Goal: Task Accomplishment & Management: Complete application form

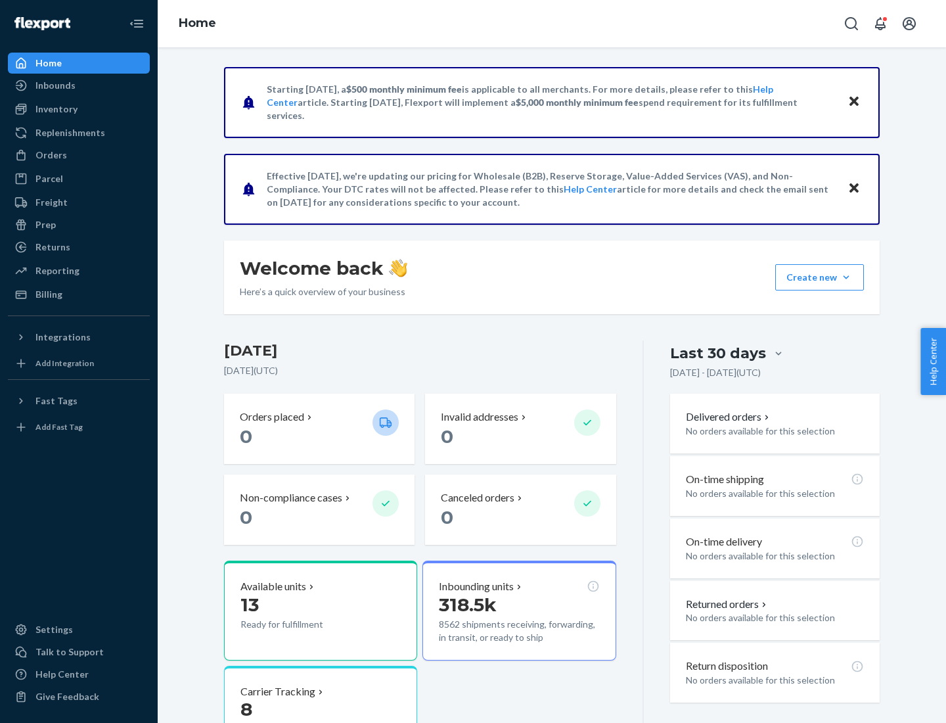
click at [846, 277] on button "Create new Create new inbound Create new order Create new product" at bounding box center [819, 277] width 89 height 26
click at [79, 85] on div "Inbounds" at bounding box center [78, 85] width 139 height 18
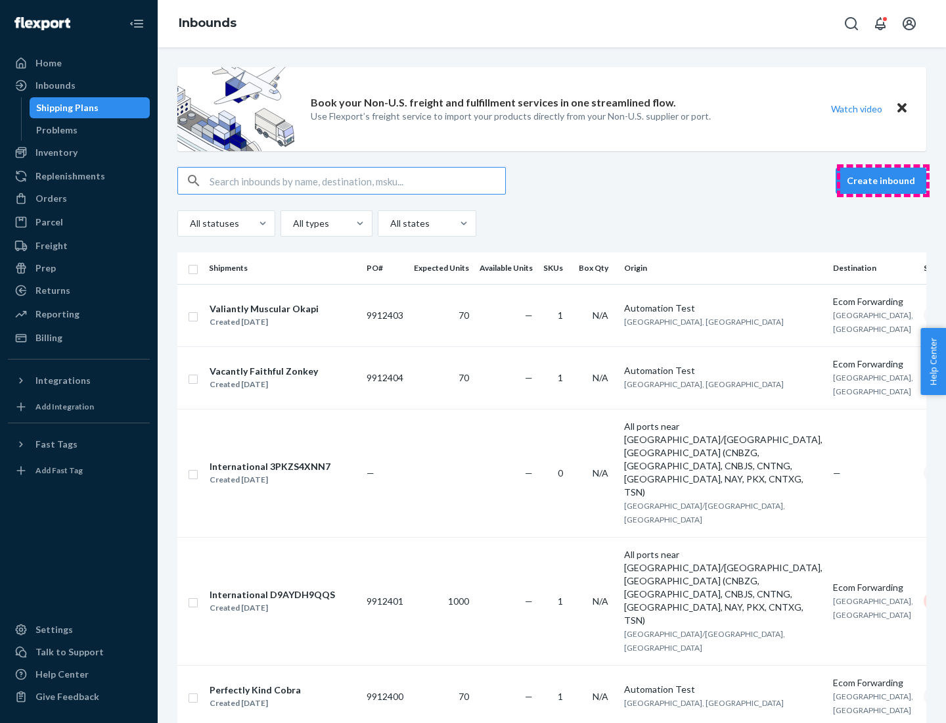
click at [883, 181] on button "Create inbound" at bounding box center [881, 181] width 91 height 26
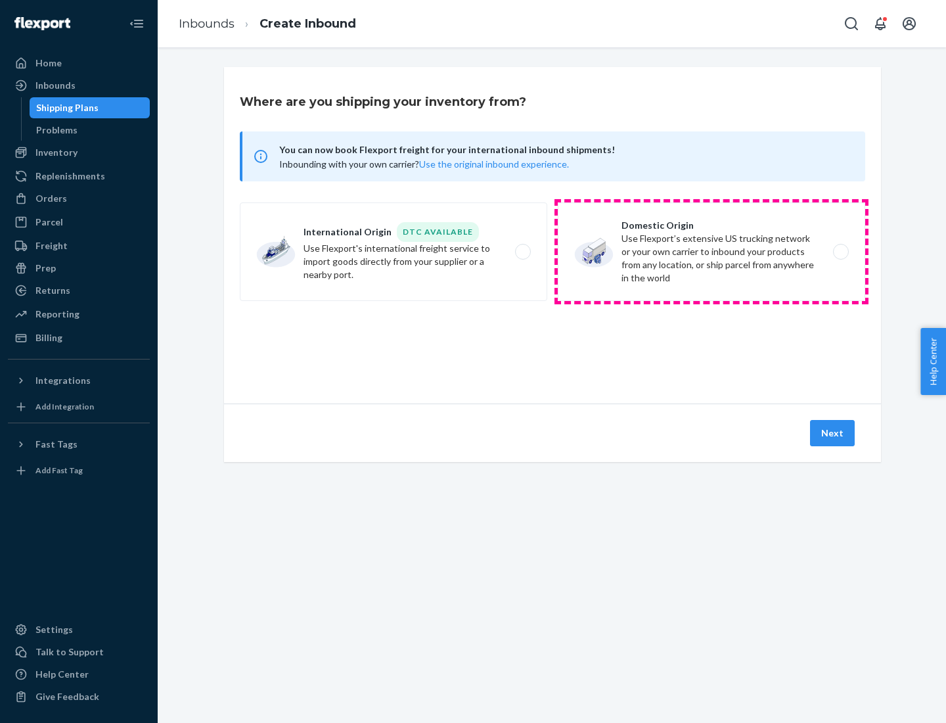
click at [712, 252] on label "Domestic Origin Use Flexport’s extensive US trucking network or your own carrie…" at bounding box center [712, 251] width 308 height 99
click at [841, 252] on input "Domestic Origin Use Flexport’s extensive US trucking network or your own carrie…" at bounding box center [845, 252] width 9 height 9
radio input "true"
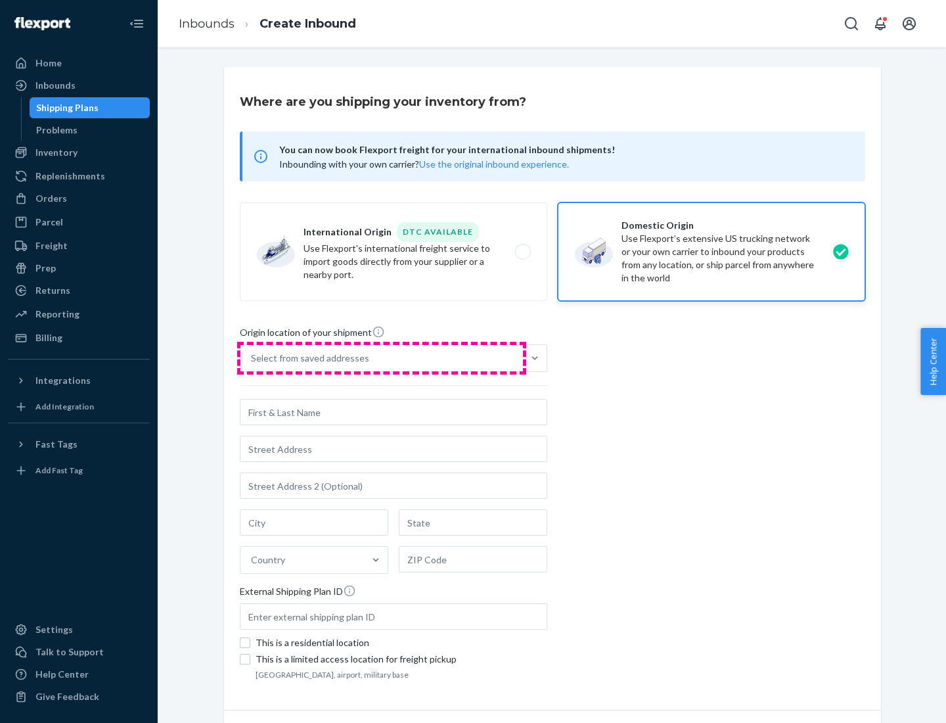
click at [382, 358] on div "Select from saved addresses" at bounding box center [382, 358] width 283 height 26
click at [252, 358] on input "Select from saved addresses" at bounding box center [251, 358] width 1 height 13
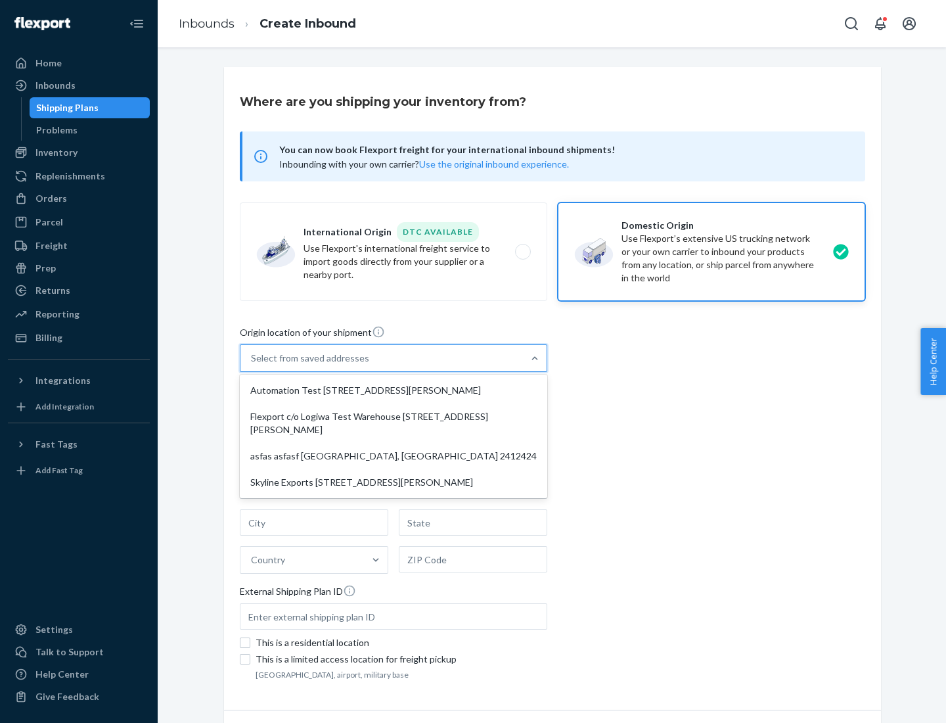
scroll to position [5, 0]
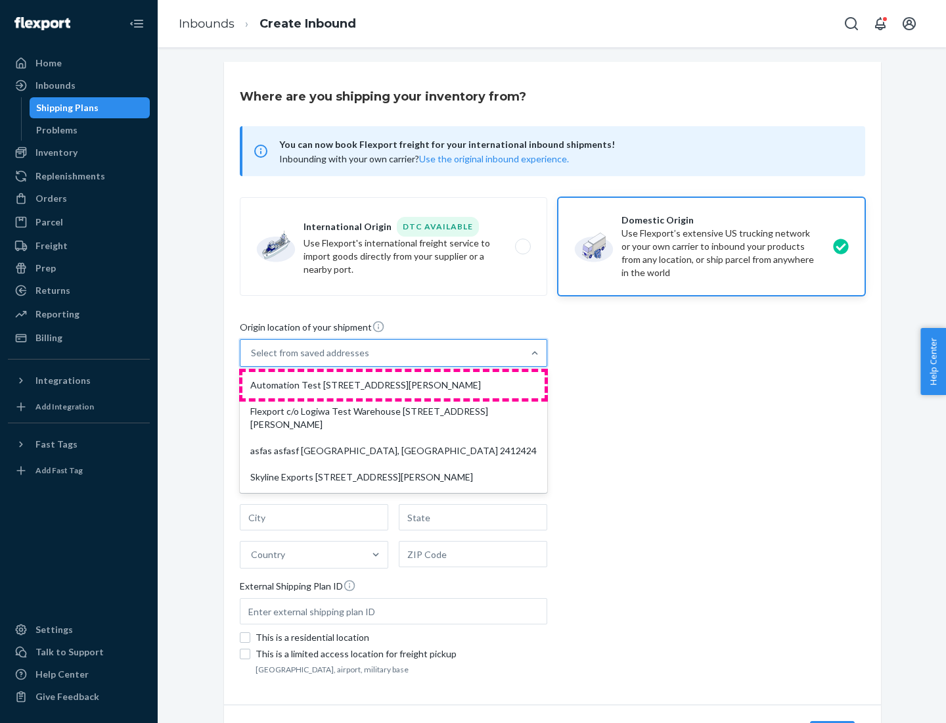
click at [394, 385] on div "Automation Test [STREET_ADDRESS][PERSON_NAME]" at bounding box center [393, 385] width 302 height 26
click at [252, 359] on input "option Automation Test [STREET_ADDRESS][PERSON_NAME] focused, 1 of 4. 4 results…" at bounding box center [251, 352] width 1 height 13
type input "Automation Test"
type input "9th Floor"
type input "[GEOGRAPHIC_DATA]"
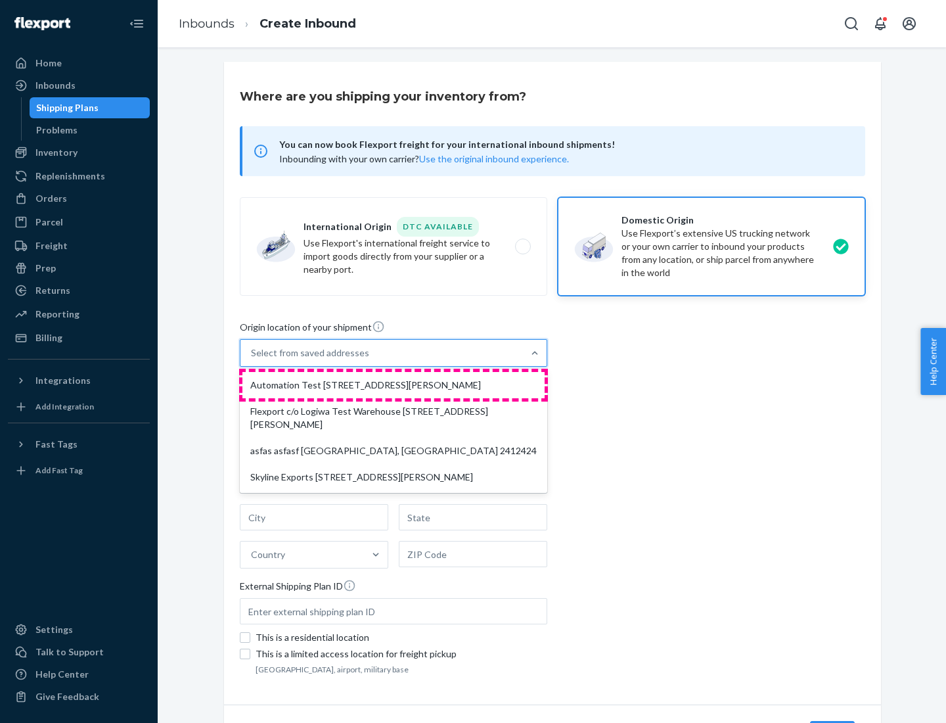
type input "CA"
type input "94104"
type input "[STREET_ADDRESS][PERSON_NAME]"
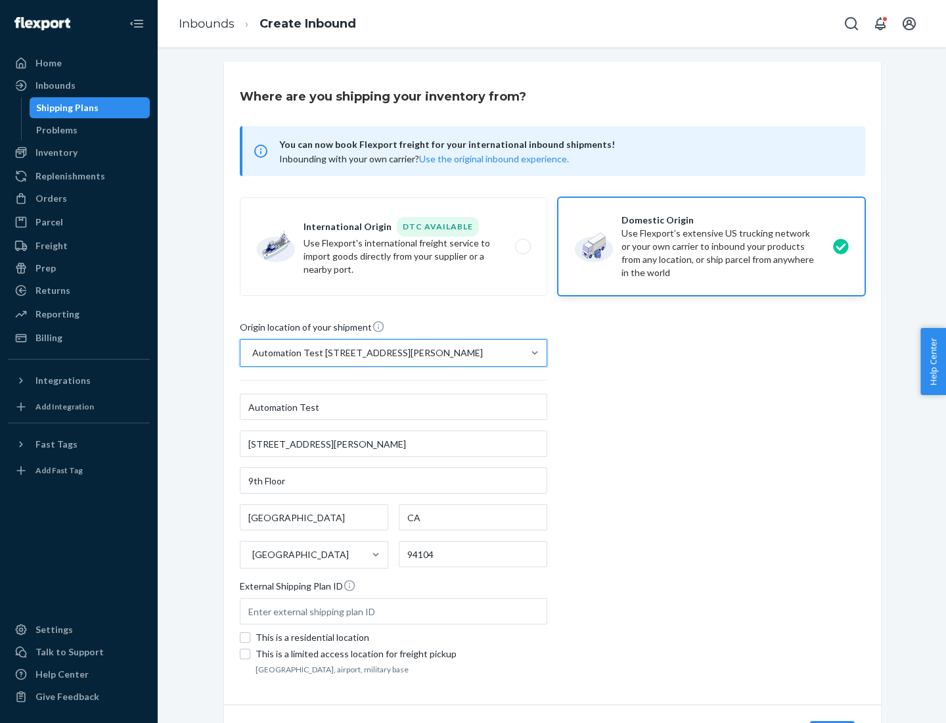
scroll to position [77, 0]
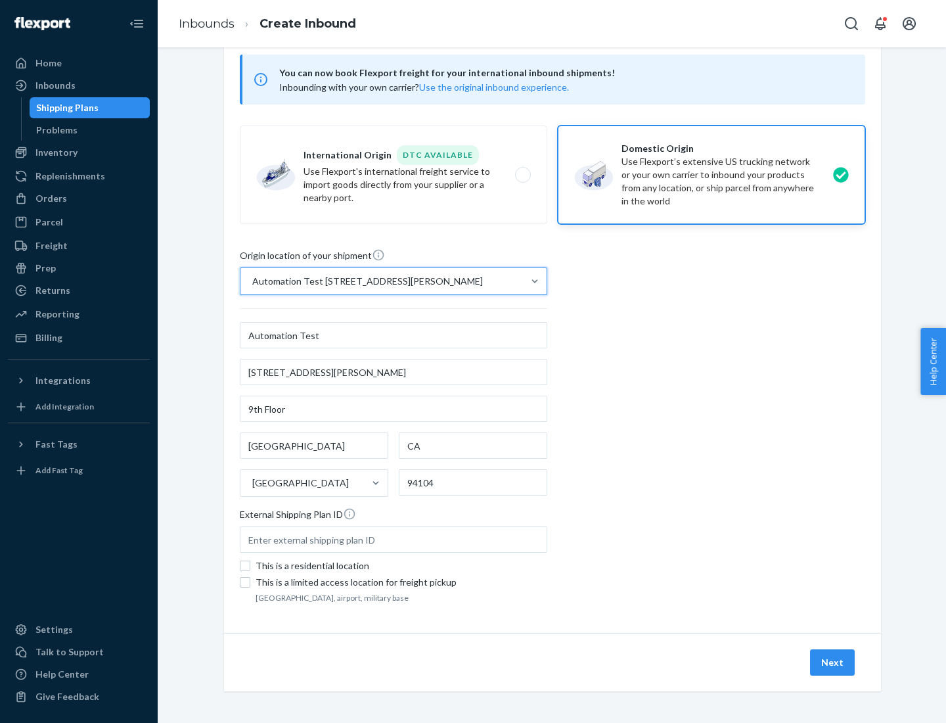
click at [833, 662] on button "Next" at bounding box center [832, 662] width 45 height 26
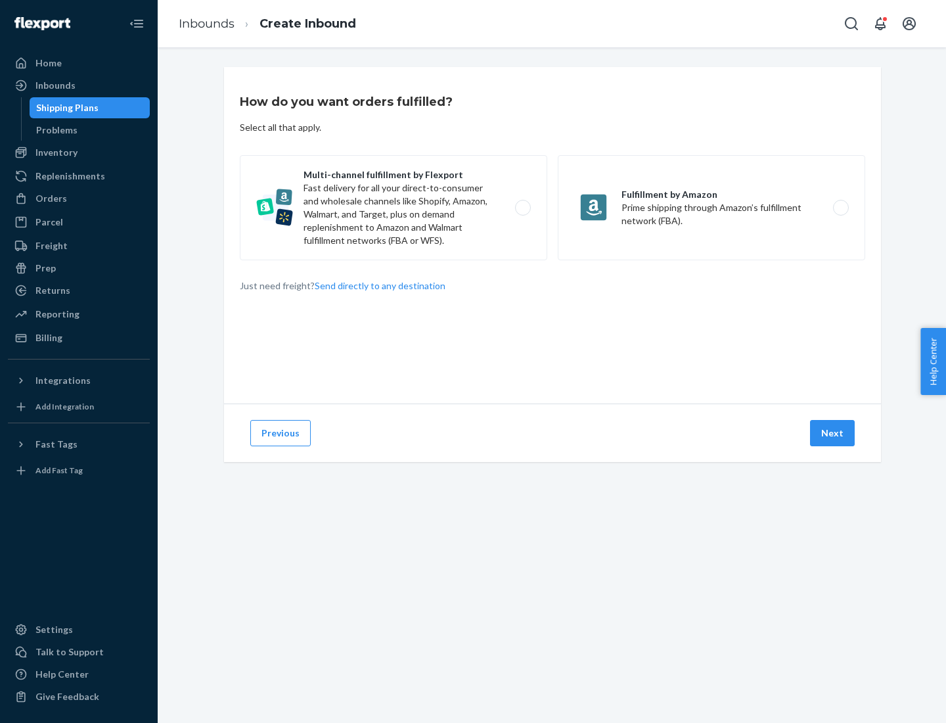
click at [394, 208] on label "Multi-channel fulfillment by Flexport Fast delivery for all your direct-to-cons…" at bounding box center [394, 207] width 308 height 105
click at [522, 208] on input "Multi-channel fulfillment by Flexport Fast delivery for all your direct-to-cons…" at bounding box center [526, 208] width 9 height 9
radio input "true"
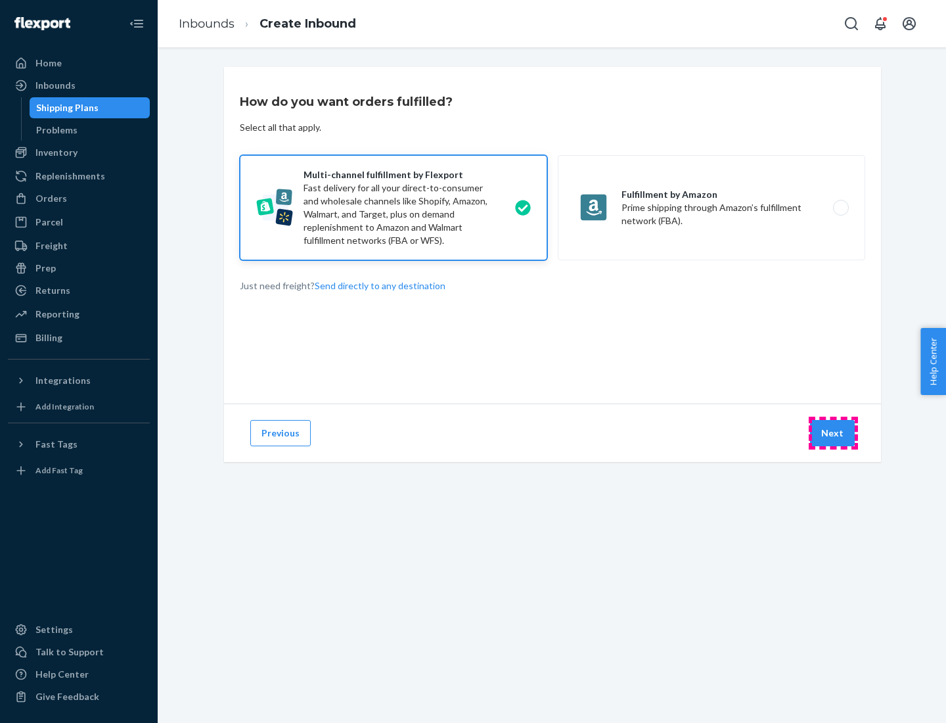
click at [833, 433] on button "Next" at bounding box center [832, 433] width 45 height 26
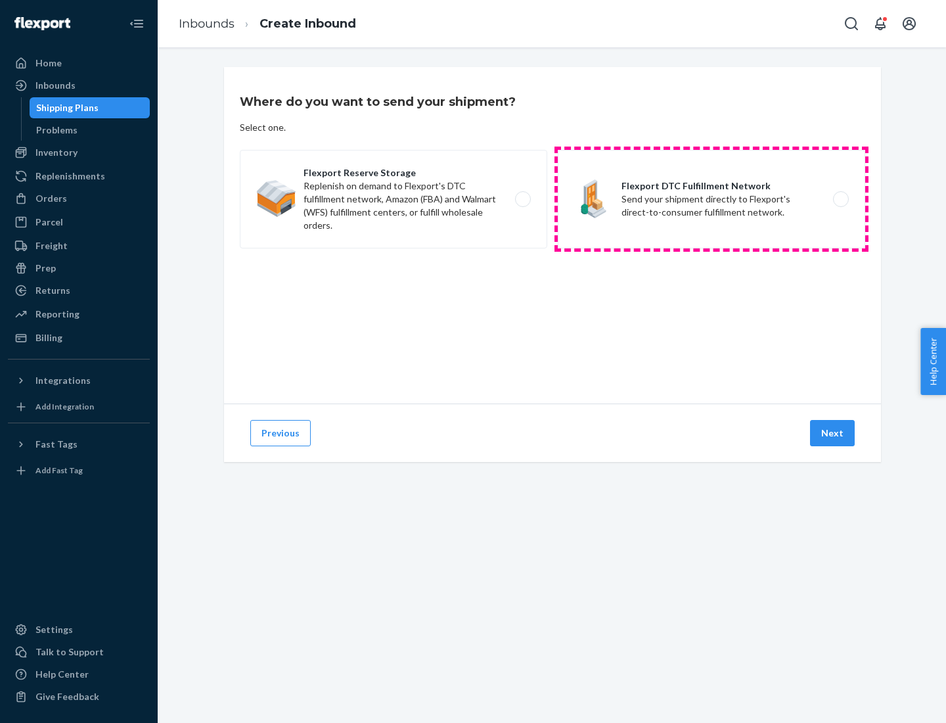
click at [712, 199] on label "Flexport DTC Fulfillment Network Send your shipment directly to Flexport's dire…" at bounding box center [712, 199] width 308 height 99
click at [841, 199] on input "Flexport DTC Fulfillment Network Send your shipment directly to Flexport's dire…" at bounding box center [845, 199] width 9 height 9
radio input "true"
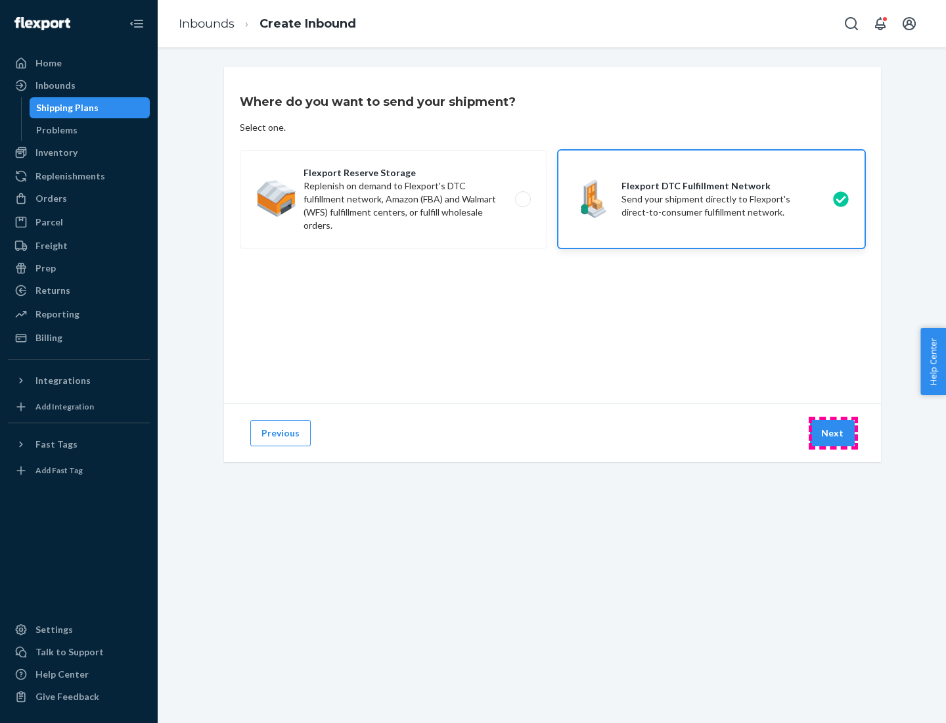
click at [833, 433] on button "Next" at bounding box center [832, 433] width 45 height 26
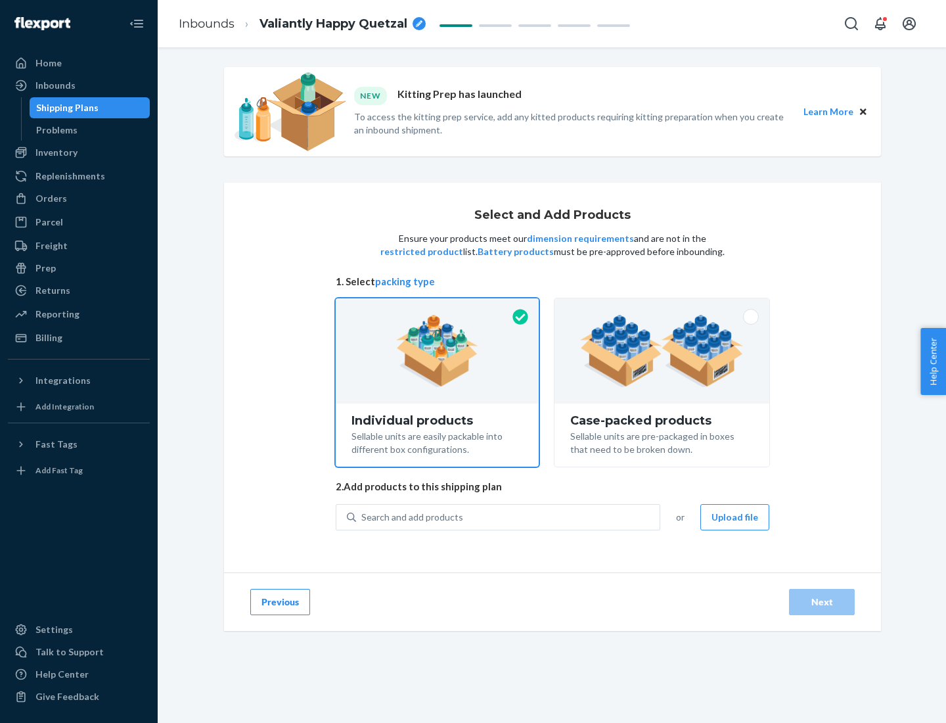
click at [662, 351] on img at bounding box center [662, 351] width 164 height 72
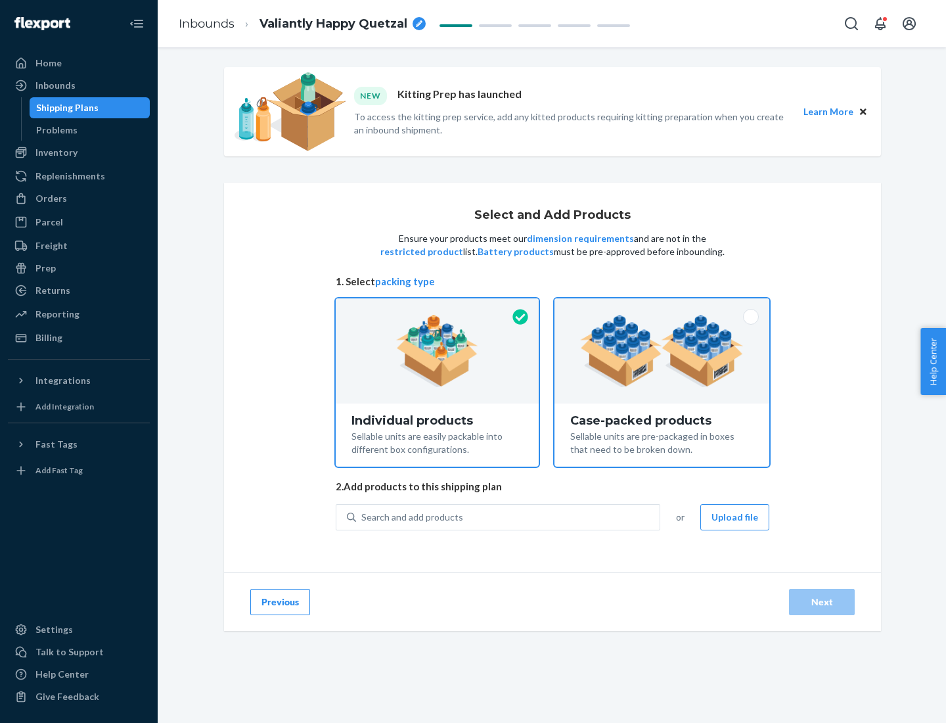
click at [662, 307] on input "Case-packed products Sellable units are pre-packaged in boxes that need to be b…" at bounding box center [662, 302] width 9 height 9
radio input "true"
radio input "false"
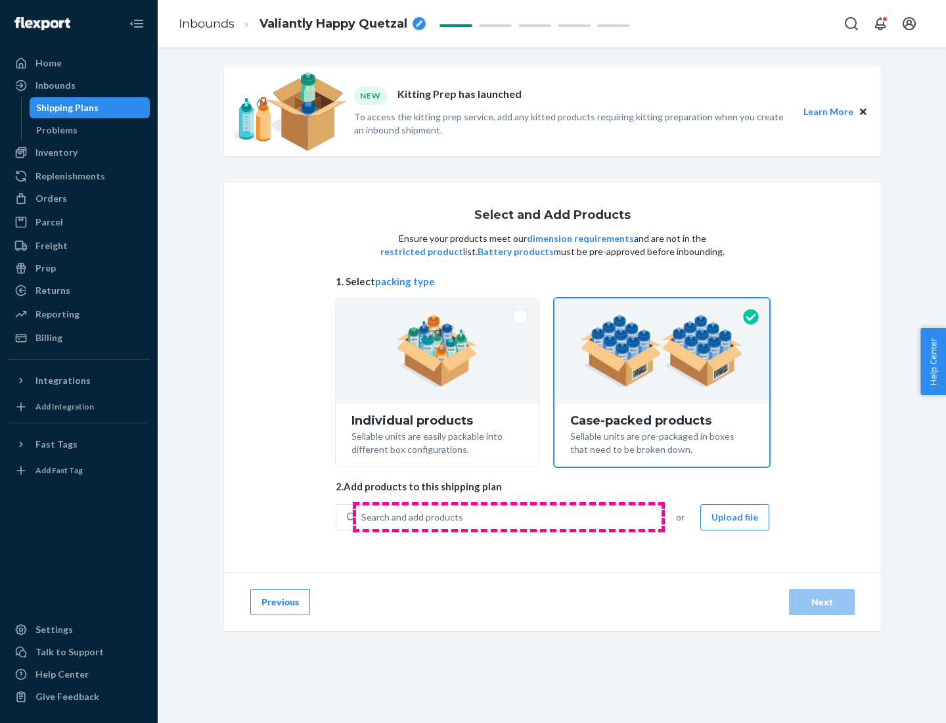
click at [509, 517] on div "Search and add products" at bounding box center [508, 517] width 304 height 24
click at [363, 517] on input "Search and add products" at bounding box center [361, 517] width 1 height 13
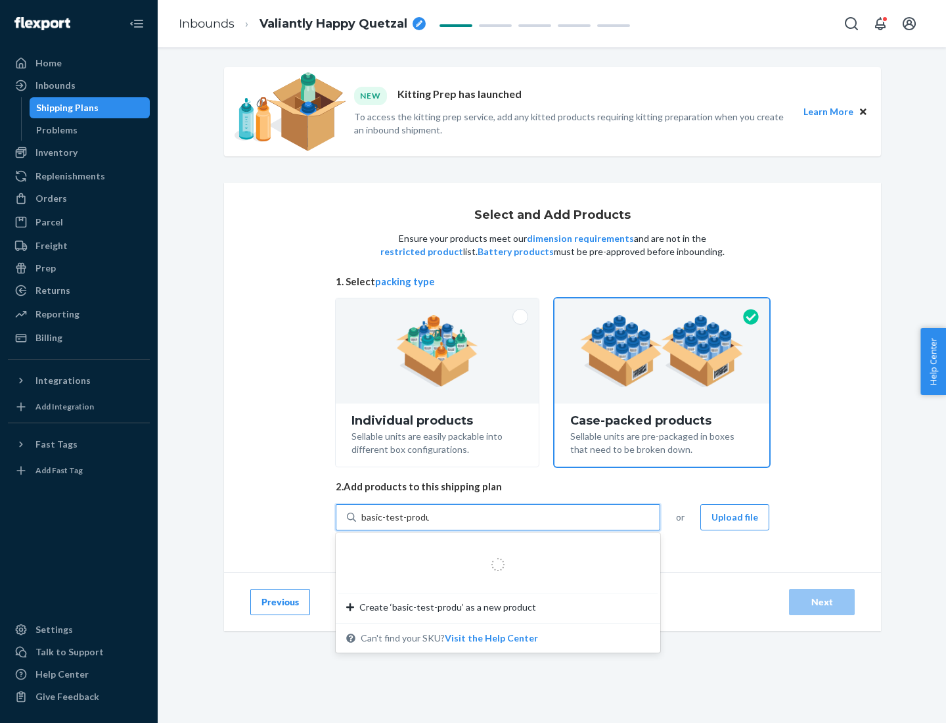
type input "basic-test-product-1"
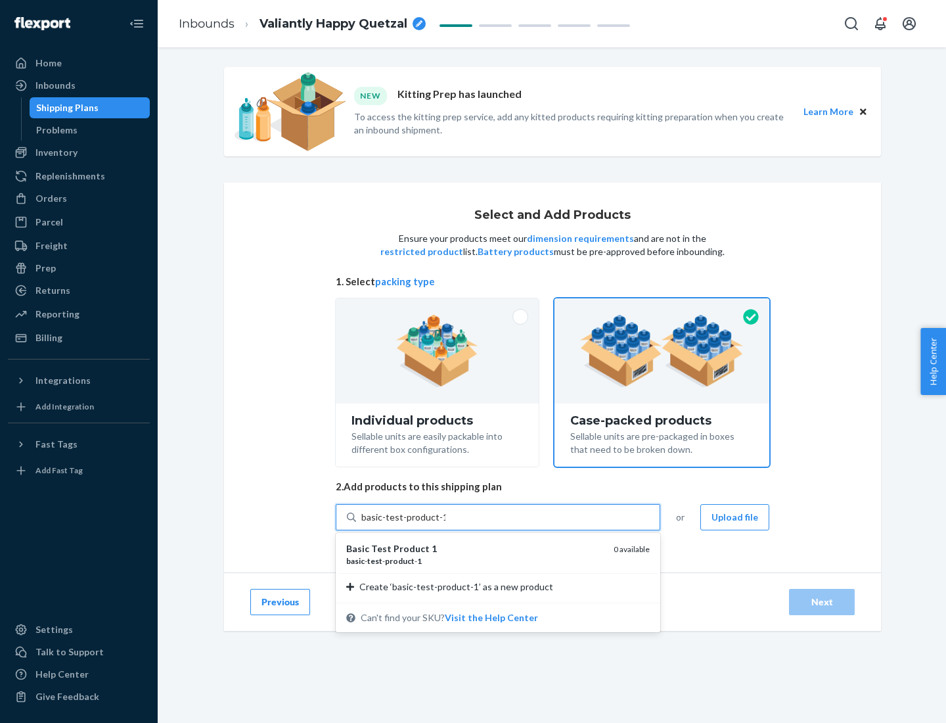
click at [475, 561] on div "basic - test - product - 1" at bounding box center [474, 560] width 257 height 11
click at [446, 524] on input "basic-test-product-1" at bounding box center [403, 517] width 84 height 13
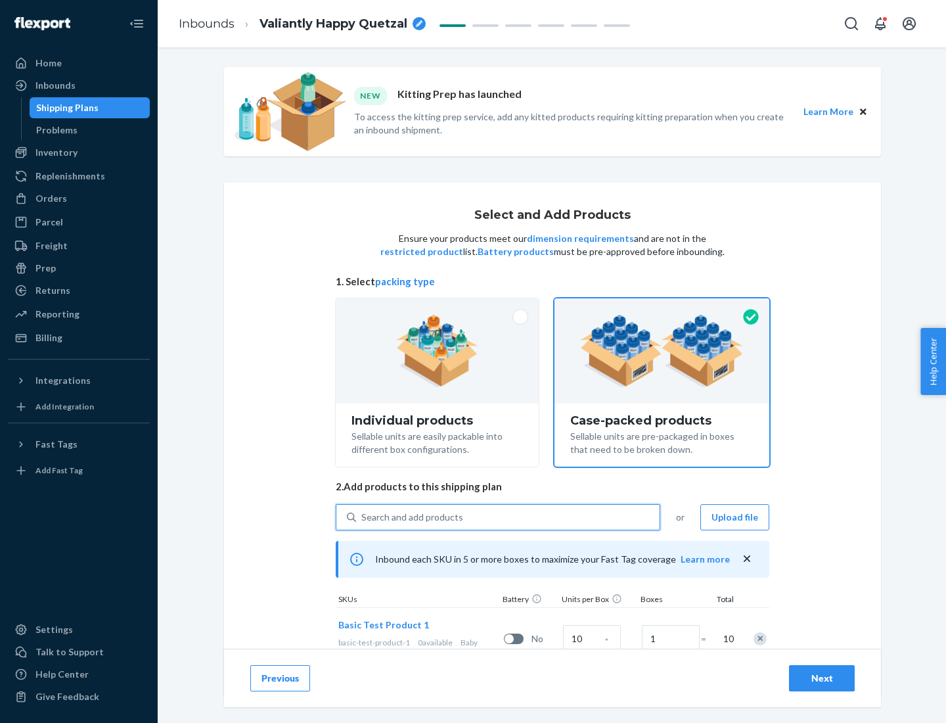
scroll to position [47, 0]
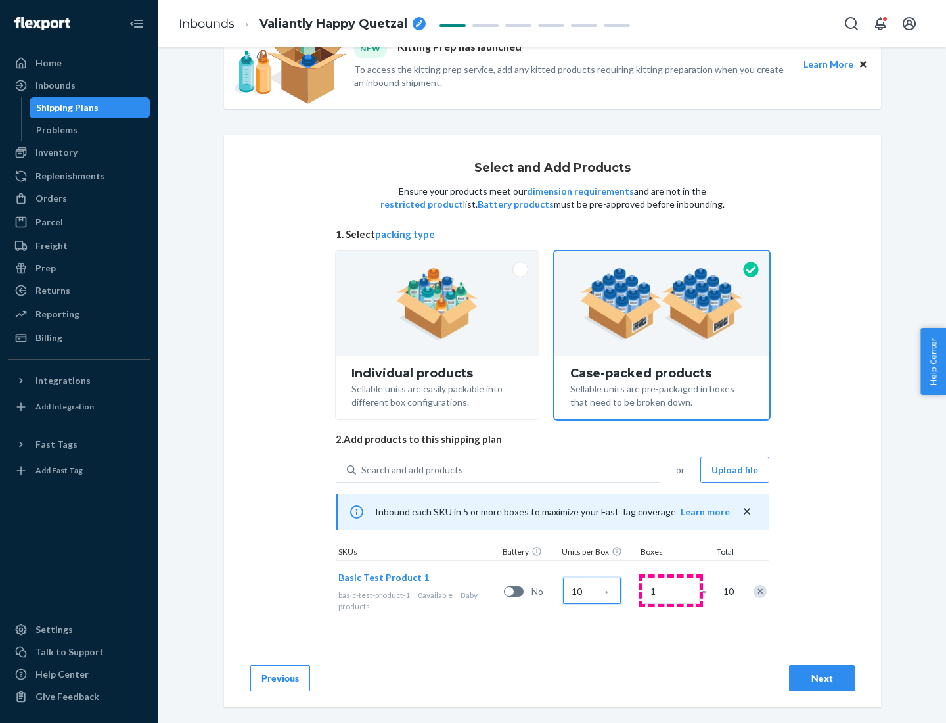
type input "10"
type input "7"
click at [822, 678] on div "Next" at bounding box center [821, 678] width 43 height 13
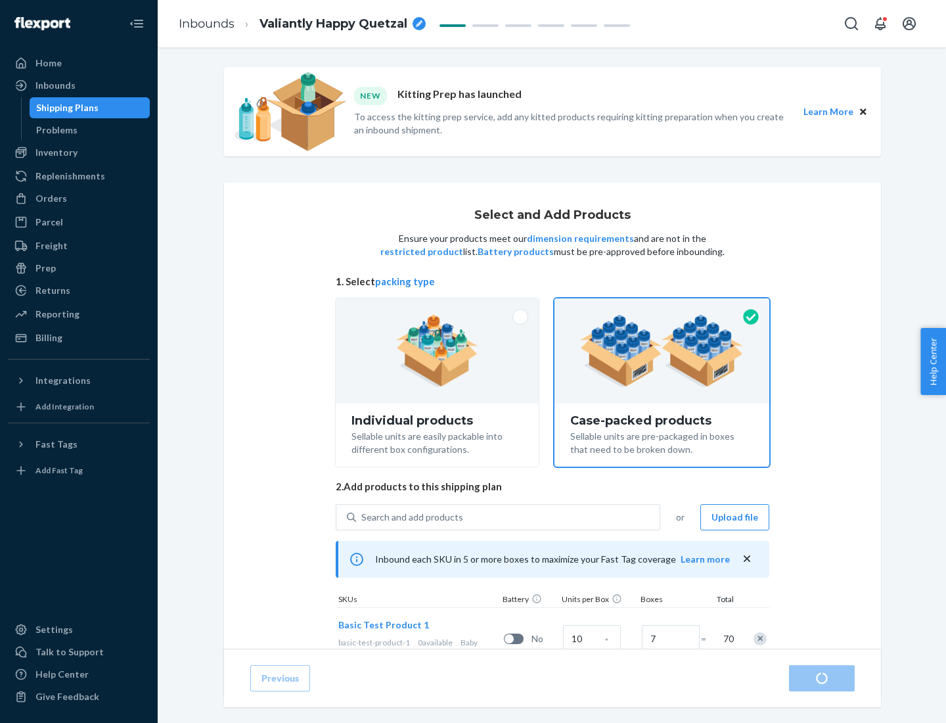
radio input "true"
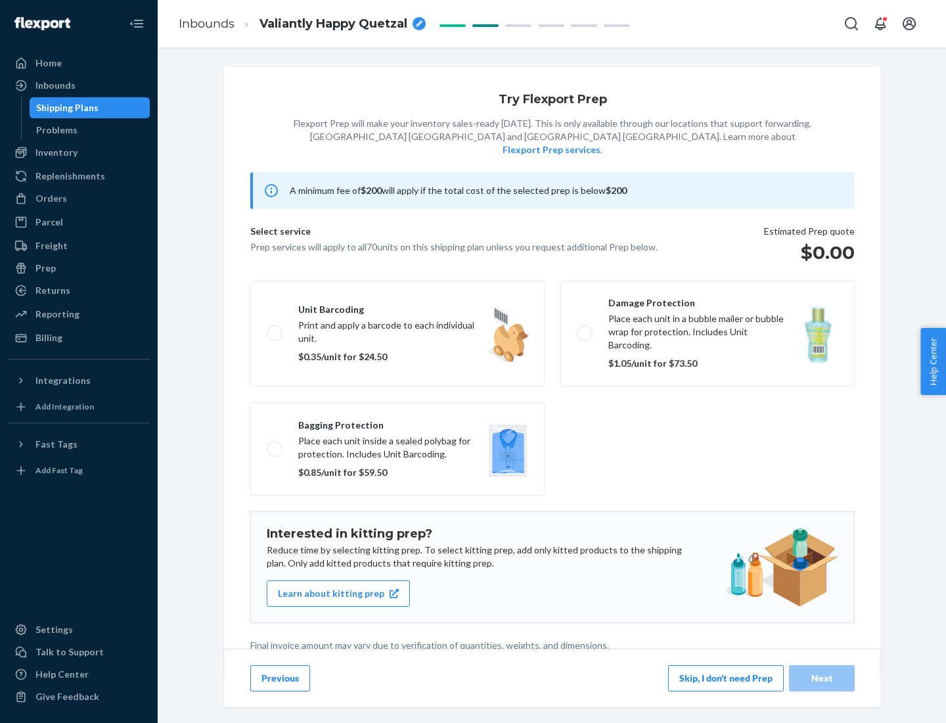
scroll to position [3, 0]
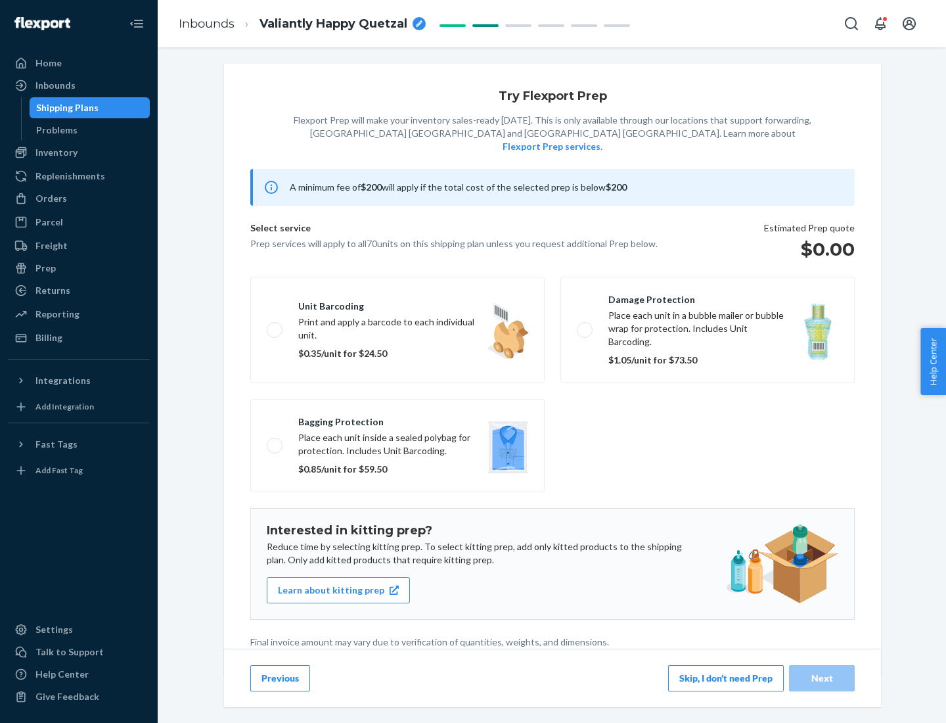
click at [726, 678] on button "Skip, I don't need Prep" at bounding box center [726, 678] width 116 height 26
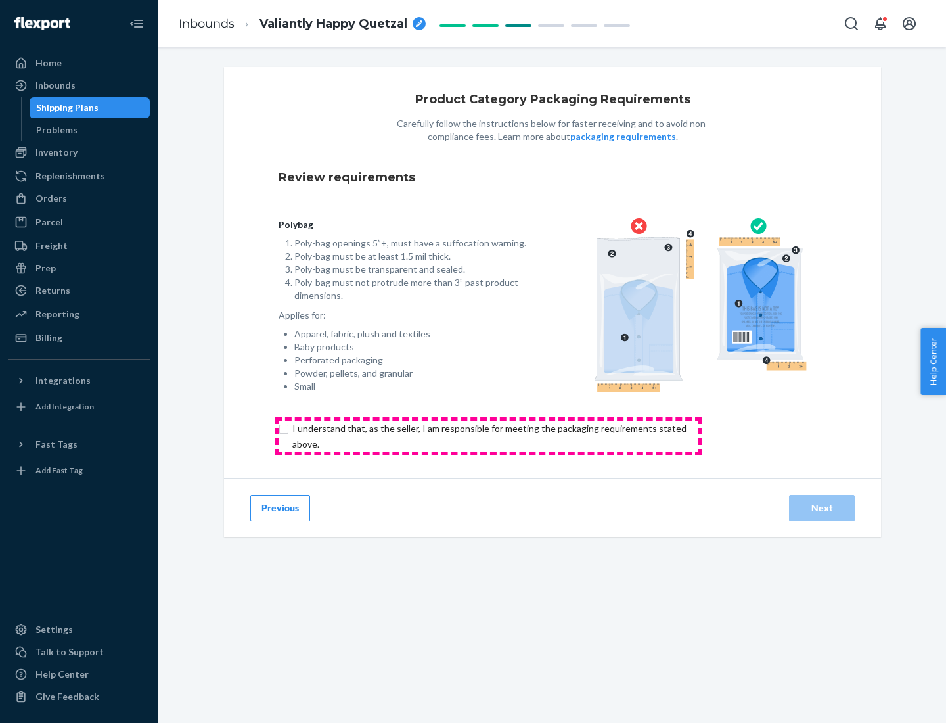
click at [488, 436] on input "checkbox" at bounding box center [497, 437] width 437 height 32
checkbox input "true"
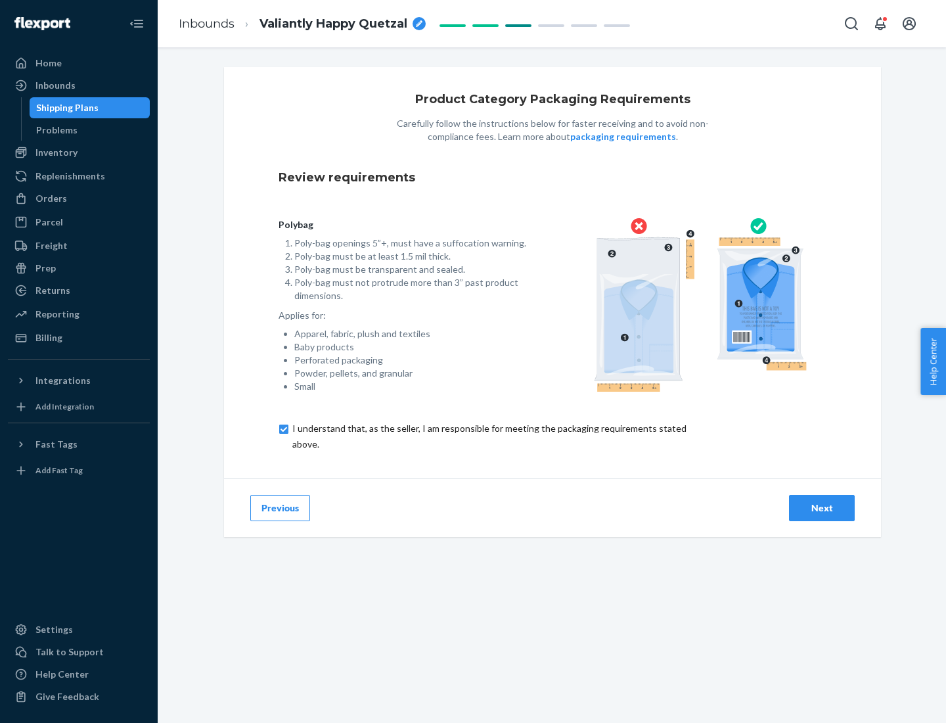
click at [822, 507] on div "Next" at bounding box center [821, 507] width 43 height 13
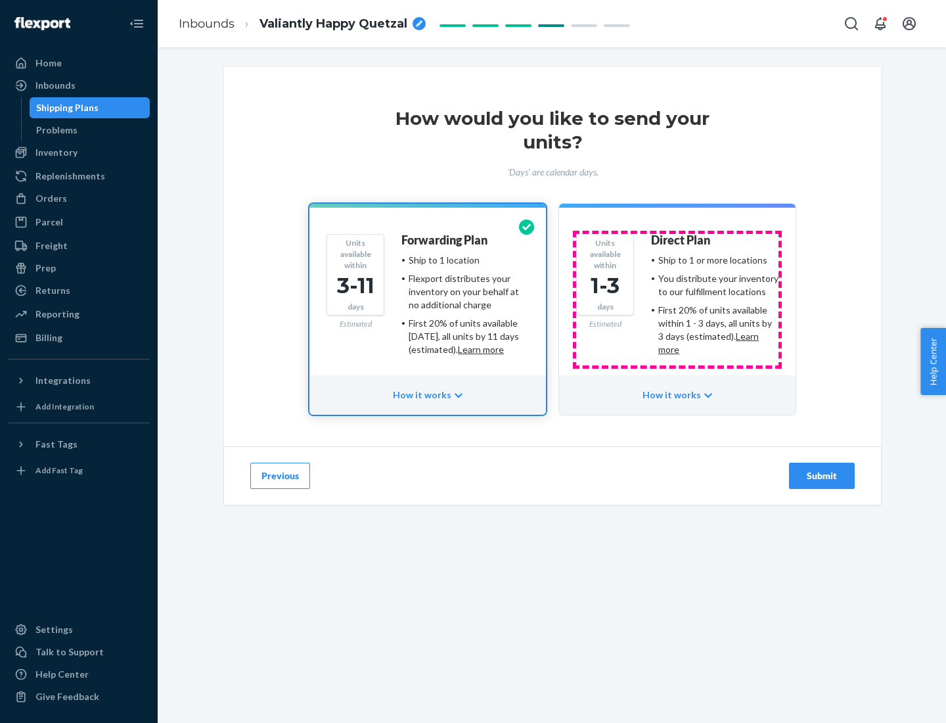
click at [678, 300] on ul "Ship to 1 or more locations You distribute your inventory to our fulfillment lo…" at bounding box center [714, 305] width 127 height 103
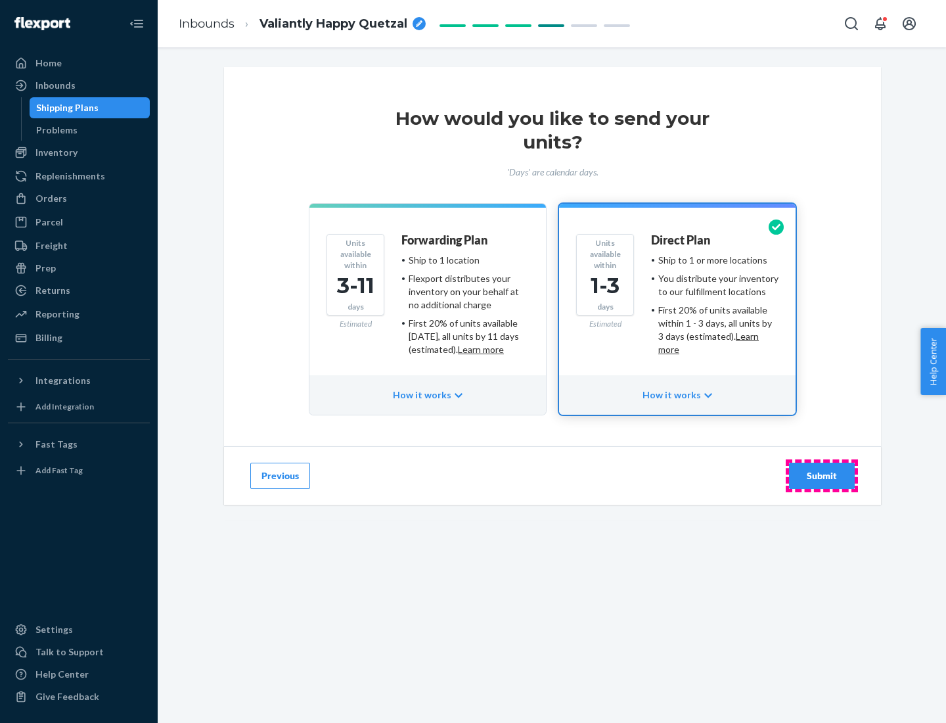
click at [822, 476] on div "Submit" at bounding box center [821, 475] width 43 height 13
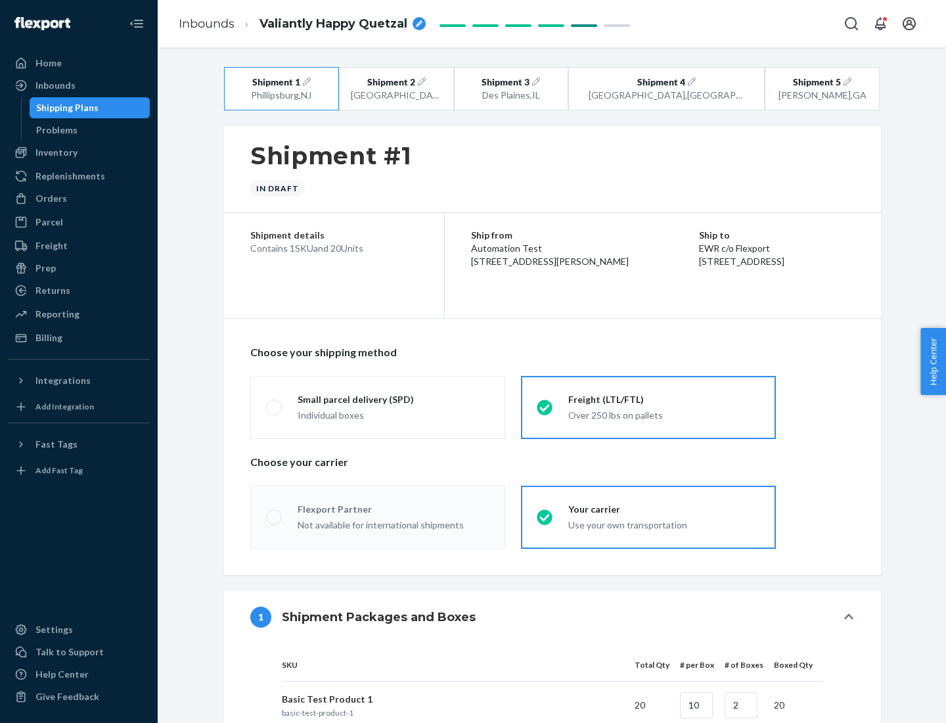
radio input "true"
radio input "false"
radio input "true"
radio input "false"
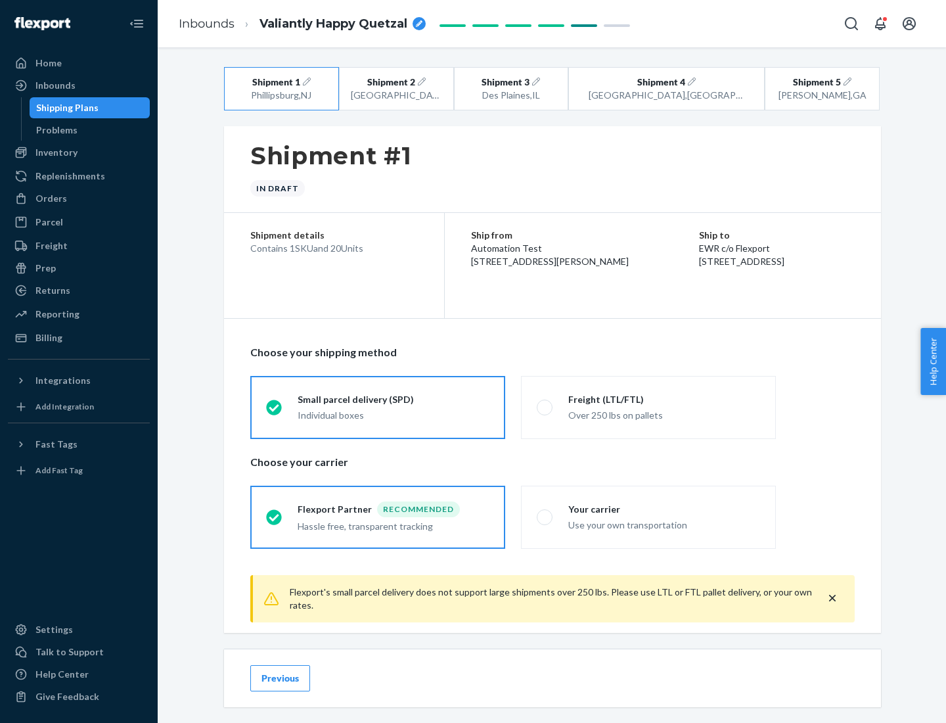
scroll to position [14, 0]
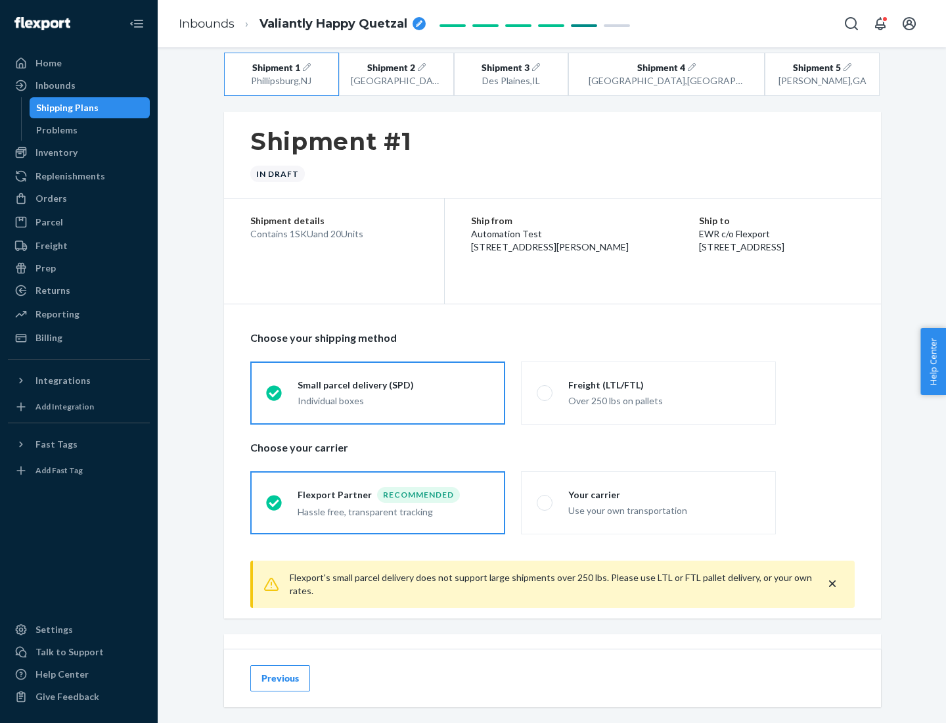
click at [664, 384] on div "Freight (LTL/FTL)" at bounding box center [664, 385] width 192 height 13
click at [545, 388] on input "Freight (LTL/FTL) Over 250 lbs on pallets" at bounding box center [541, 392] width 9 height 9
radio input "true"
radio input "false"
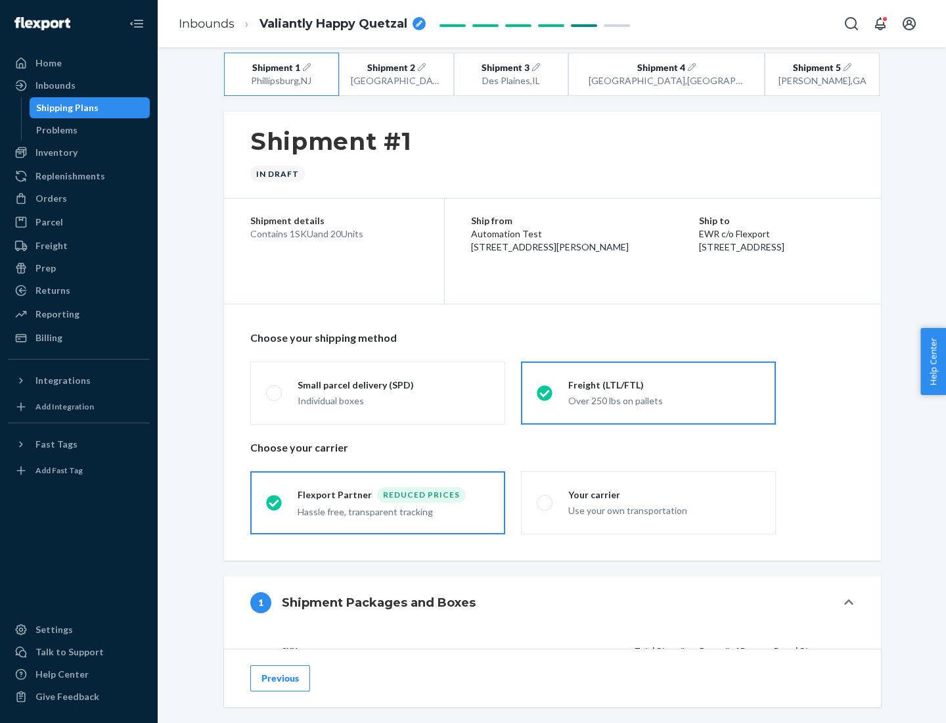
scroll to position [124, 0]
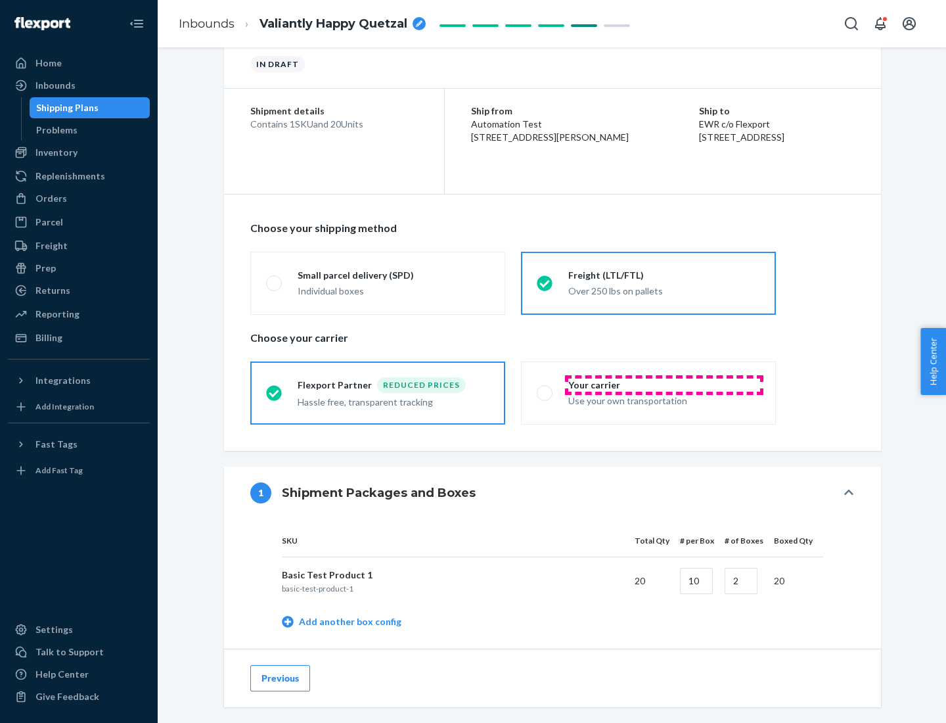
click at [664, 384] on div "Your carrier" at bounding box center [664, 385] width 192 height 13
click at [545, 388] on input "Your carrier Use your own transportation" at bounding box center [541, 392] width 9 height 9
radio input "true"
radio input "false"
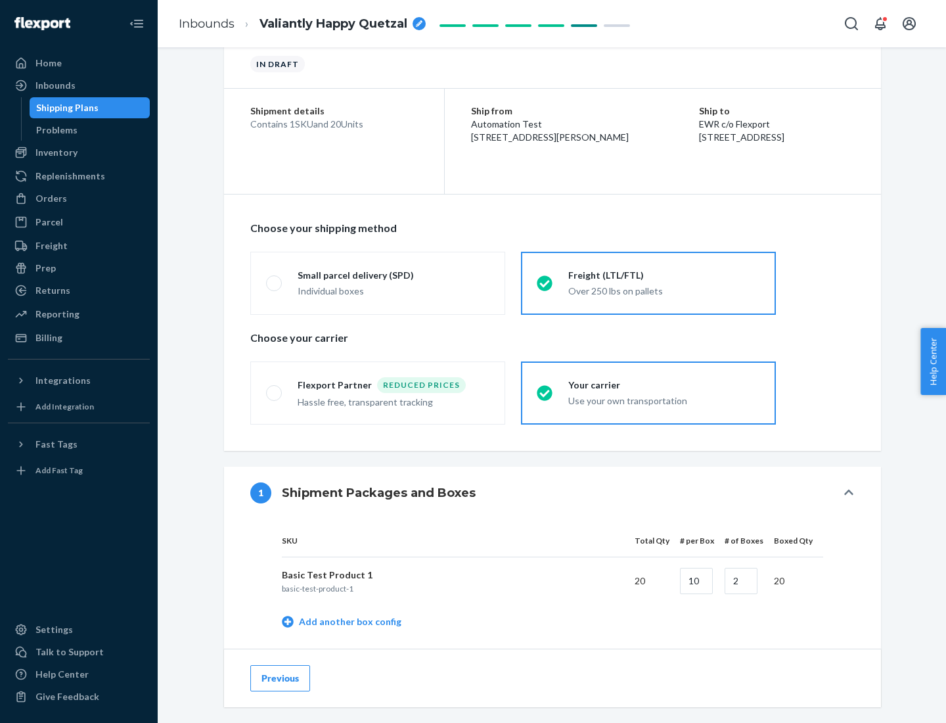
scroll to position [415, 0]
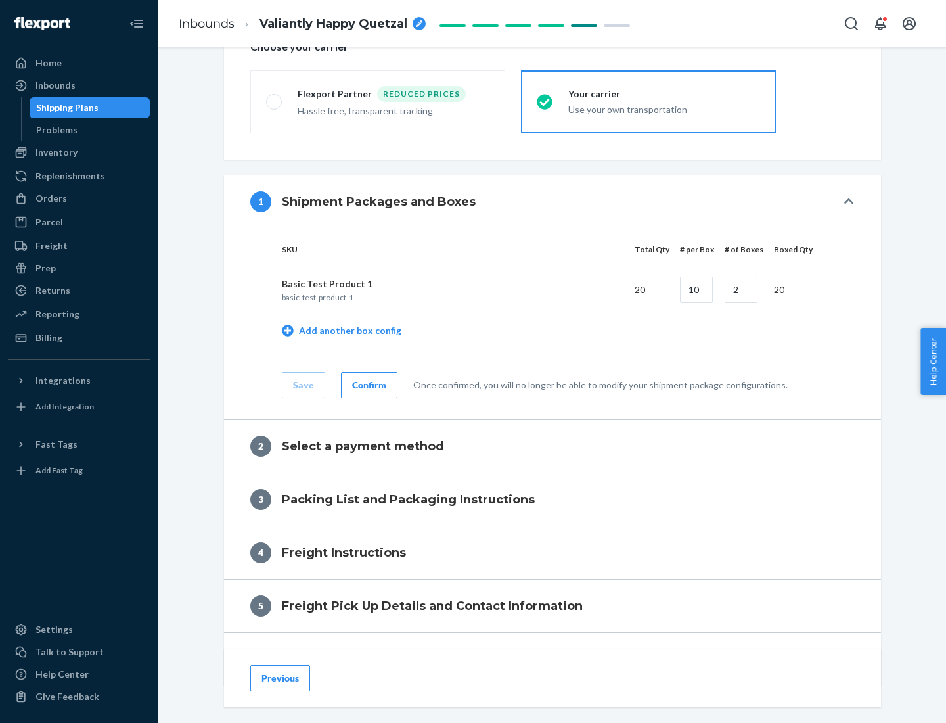
click at [367, 384] on div "Confirm" at bounding box center [369, 385] width 34 height 13
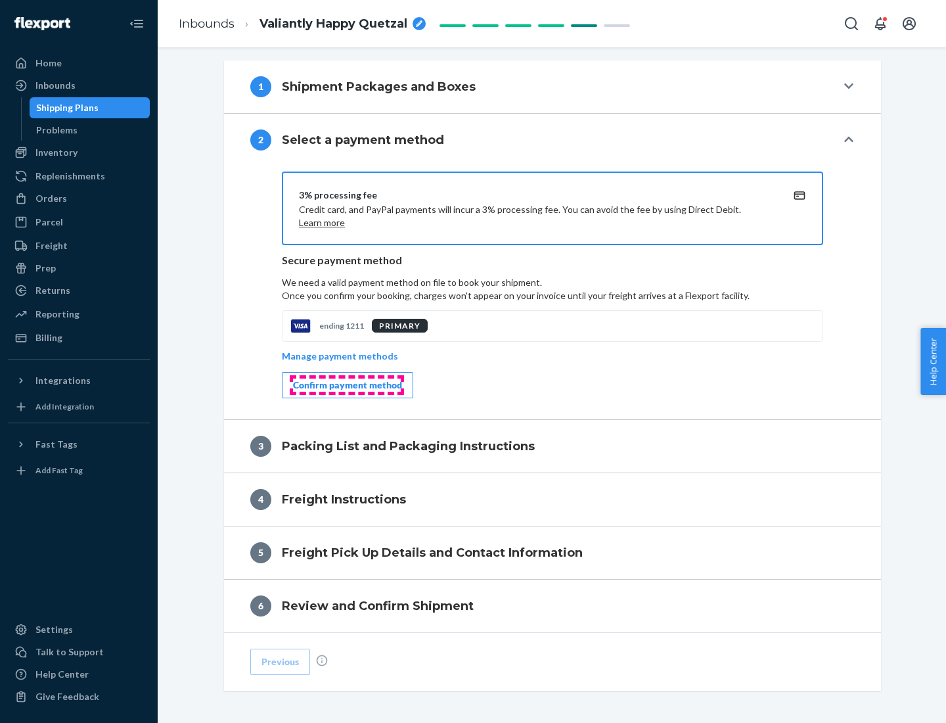
click at [346, 385] on div "Confirm payment method" at bounding box center [347, 385] width 109 height 13
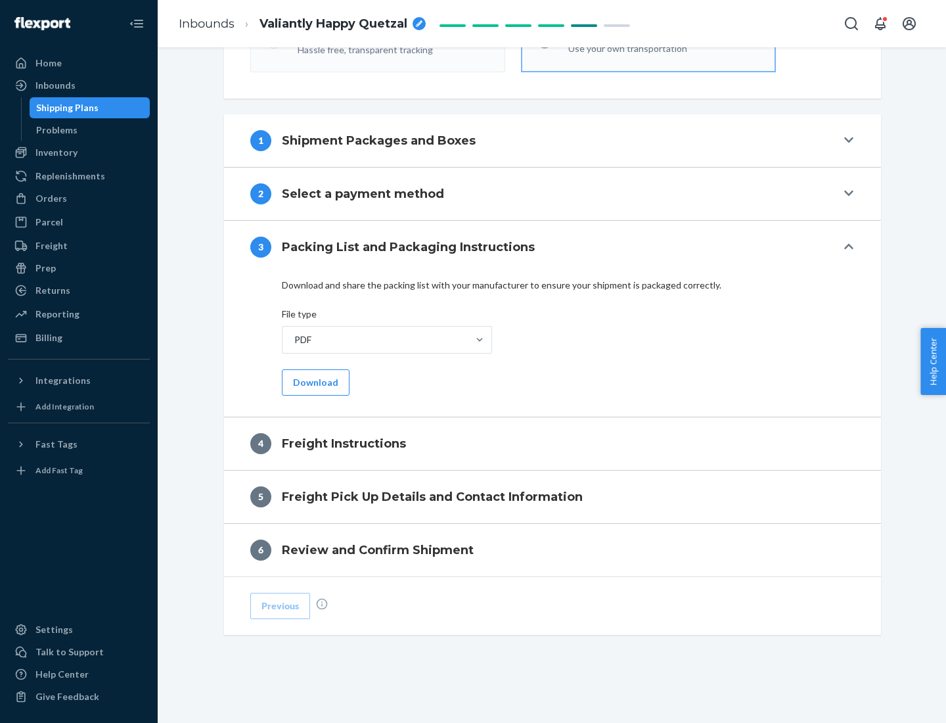
scroll to position [474, 0]
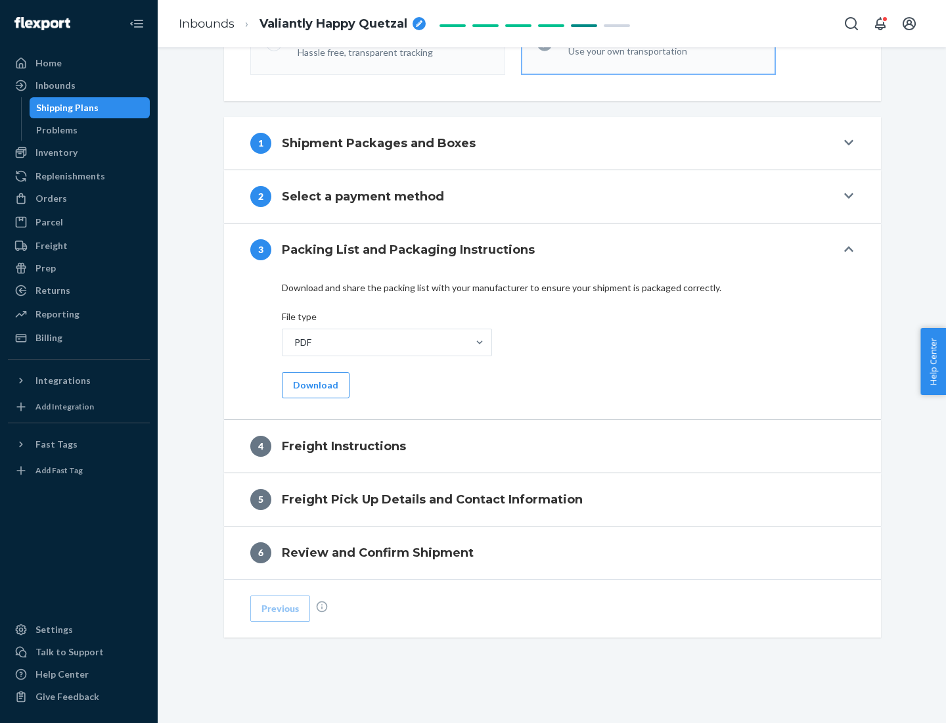
click at [314, 384] on button "Download" at bounding box center [316, 385] width 68 height 26
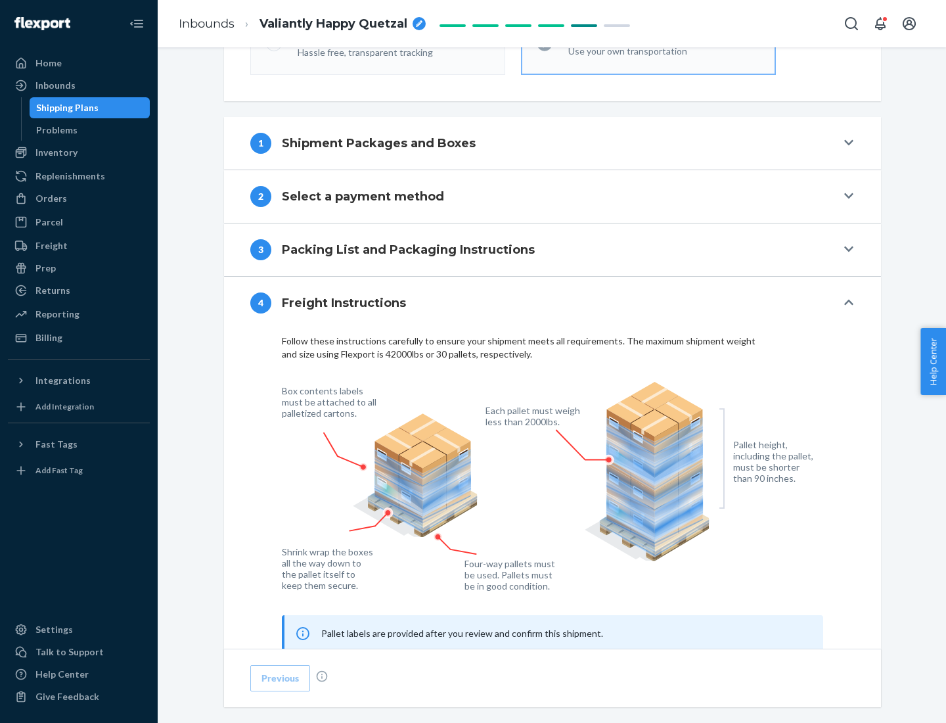
scroll to position [795, 0]
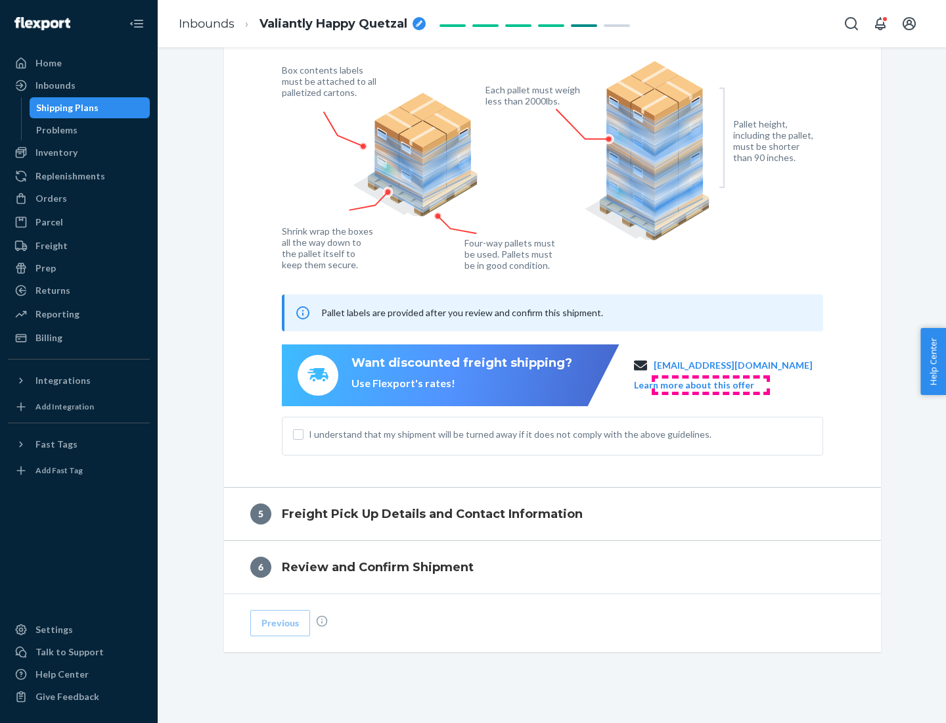
click at [710, 384] on button "Learn more about this offer" at bounding box center [694, 385] width 120 height 13
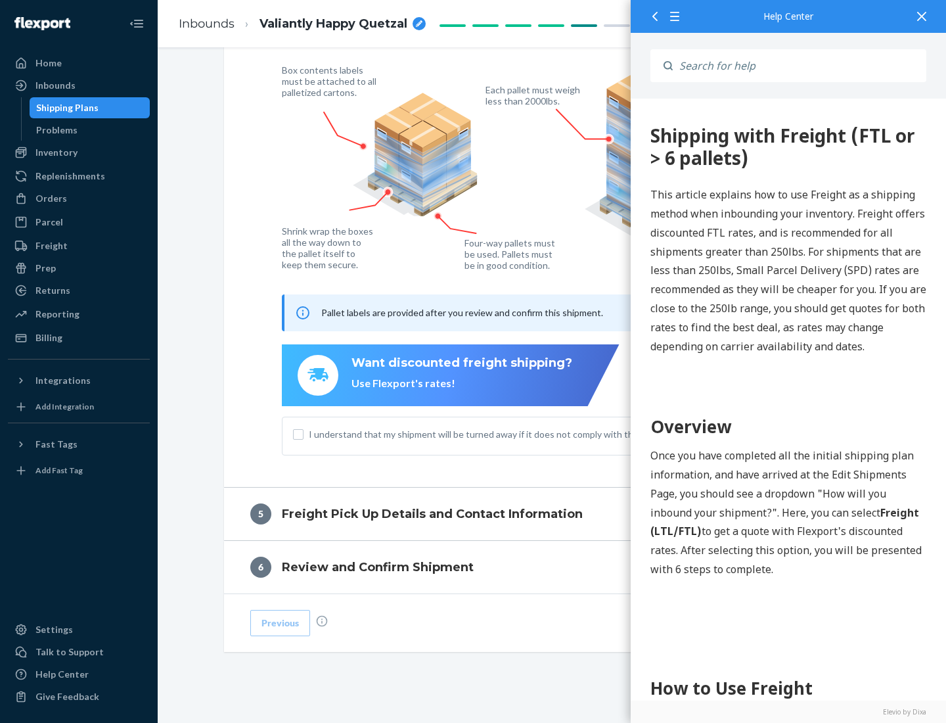
scroll to position [0, 0]
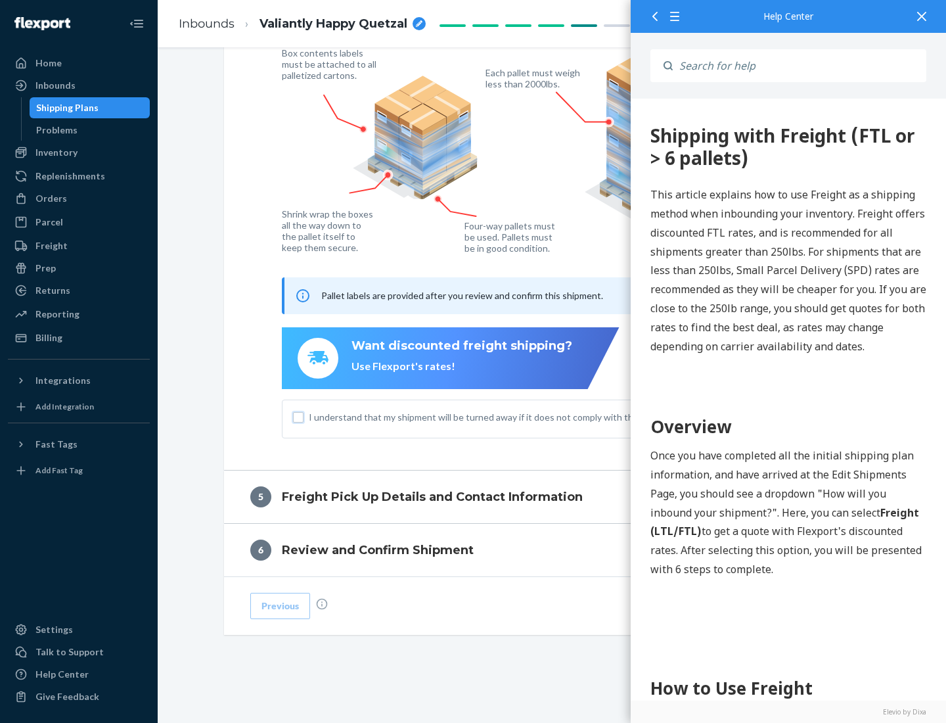
click at [298, 417] on input "I understand that my shipment will be turned away if it does not comply with th…" at bounding box center [298, 417] width 11 height 11
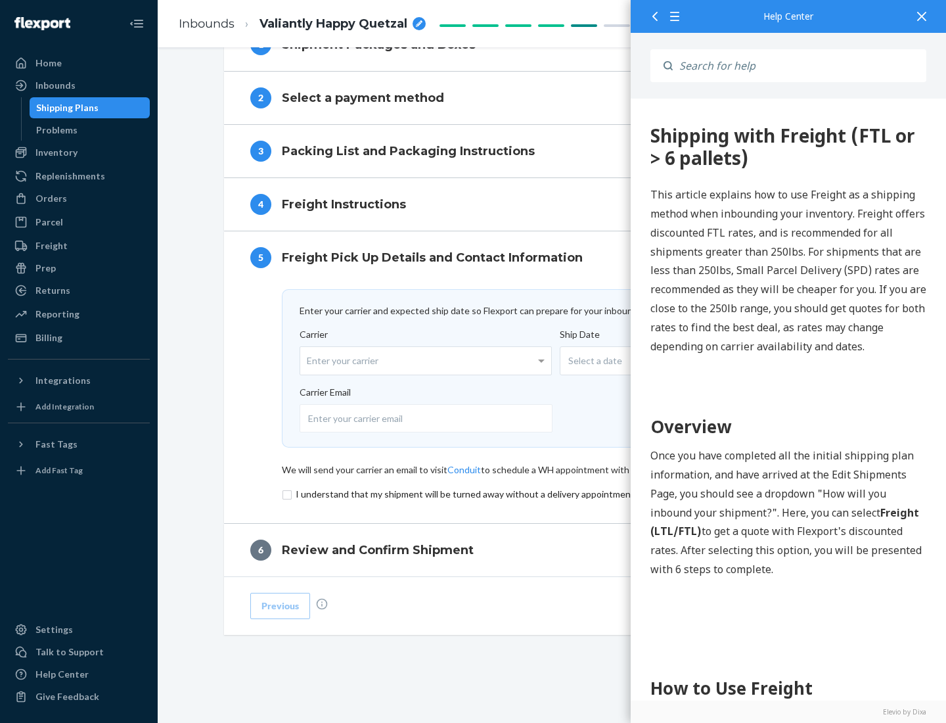
scroll to position [572, 0]
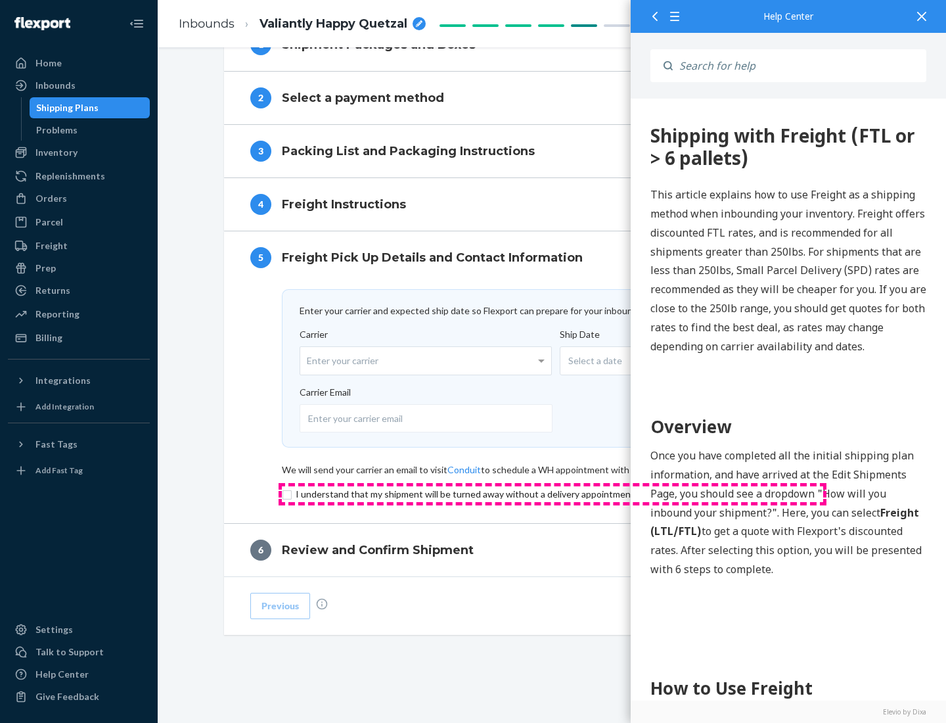
click at [553, 494] on input "checkbox" at bounding box center [553, 494] width 542 height 16
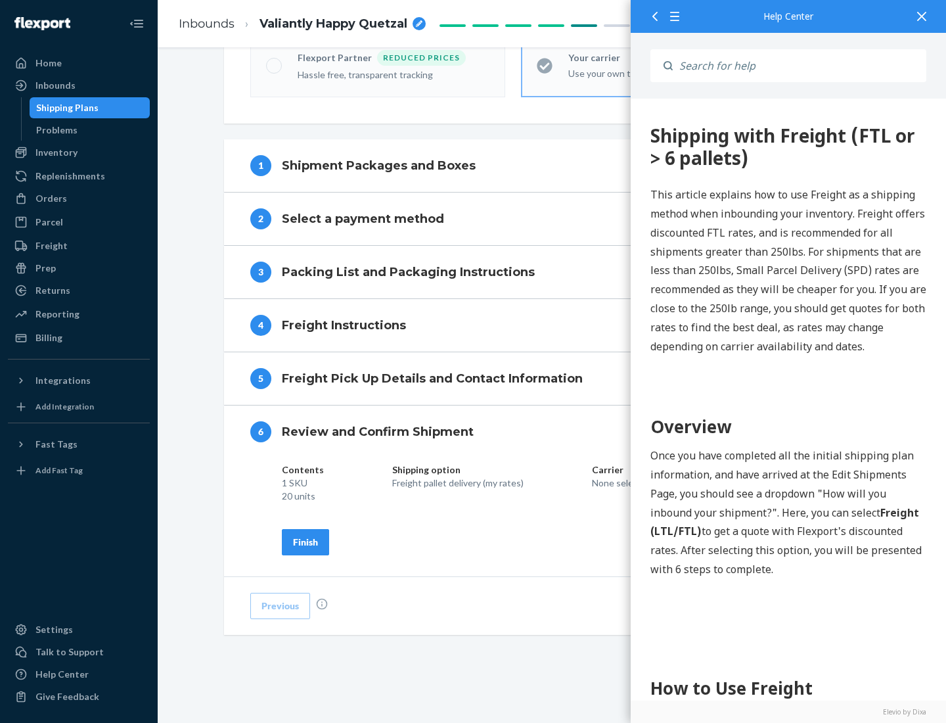
click at [306, 542] on div "Finish" at bounding box center [305, 542] width 25 height 13
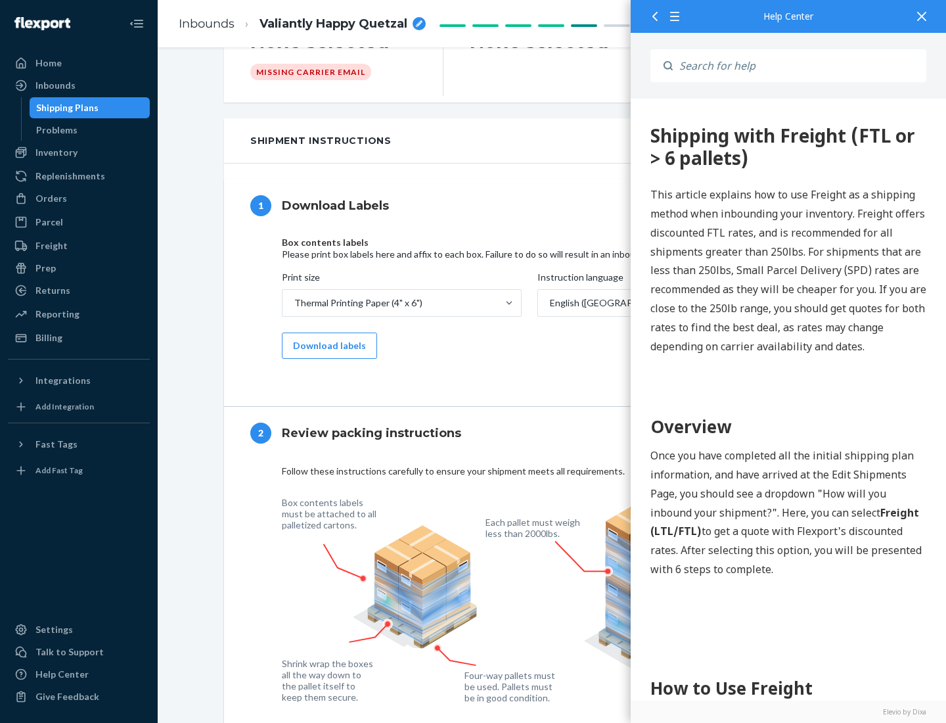
scroll to position [0, 0]
